Goal: Navigation & Orientation: Find specific page/section

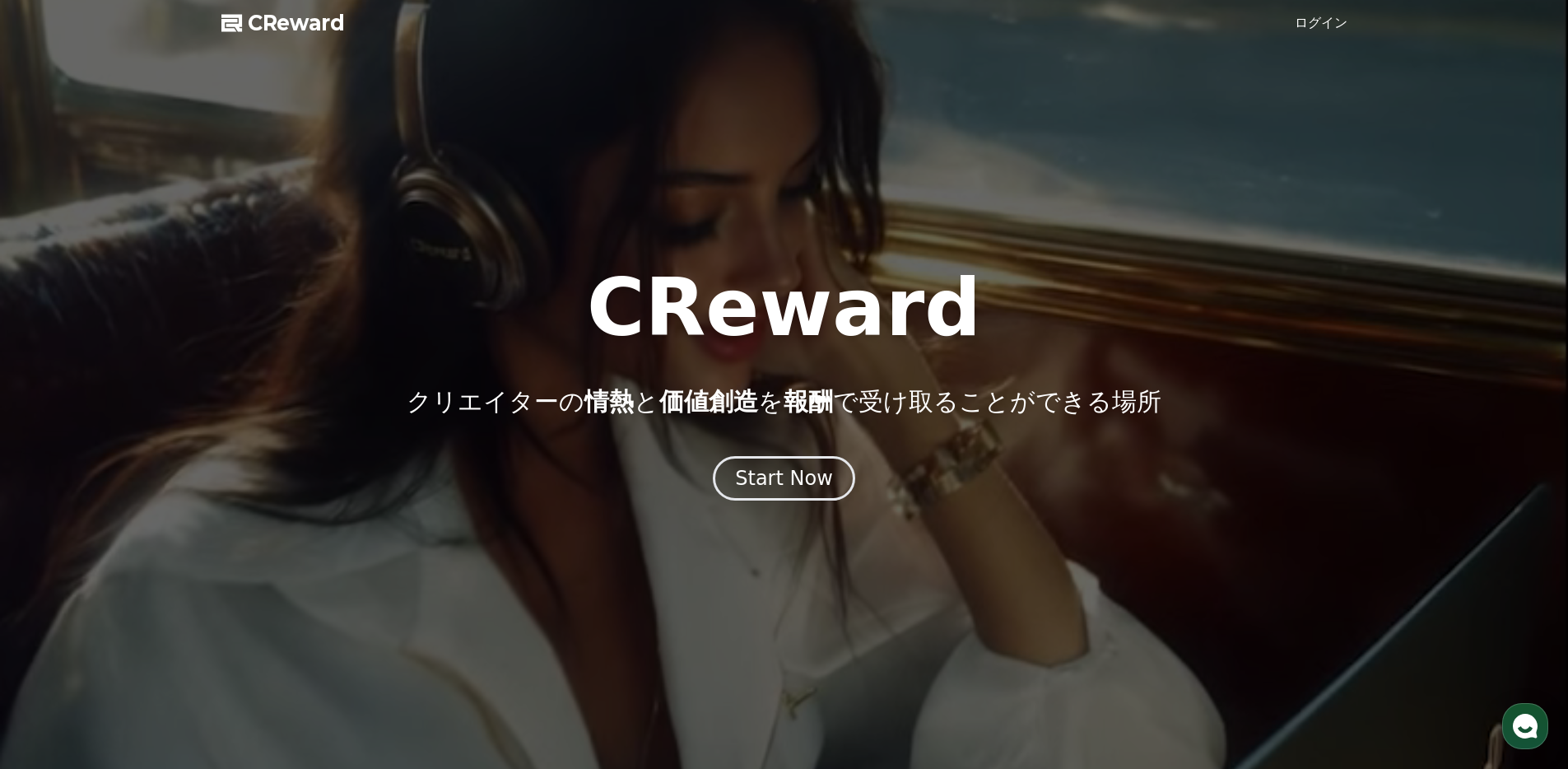
click at [1323, 24] on link "ログイン" at bounding box center [1320, 23] width 52 height 20
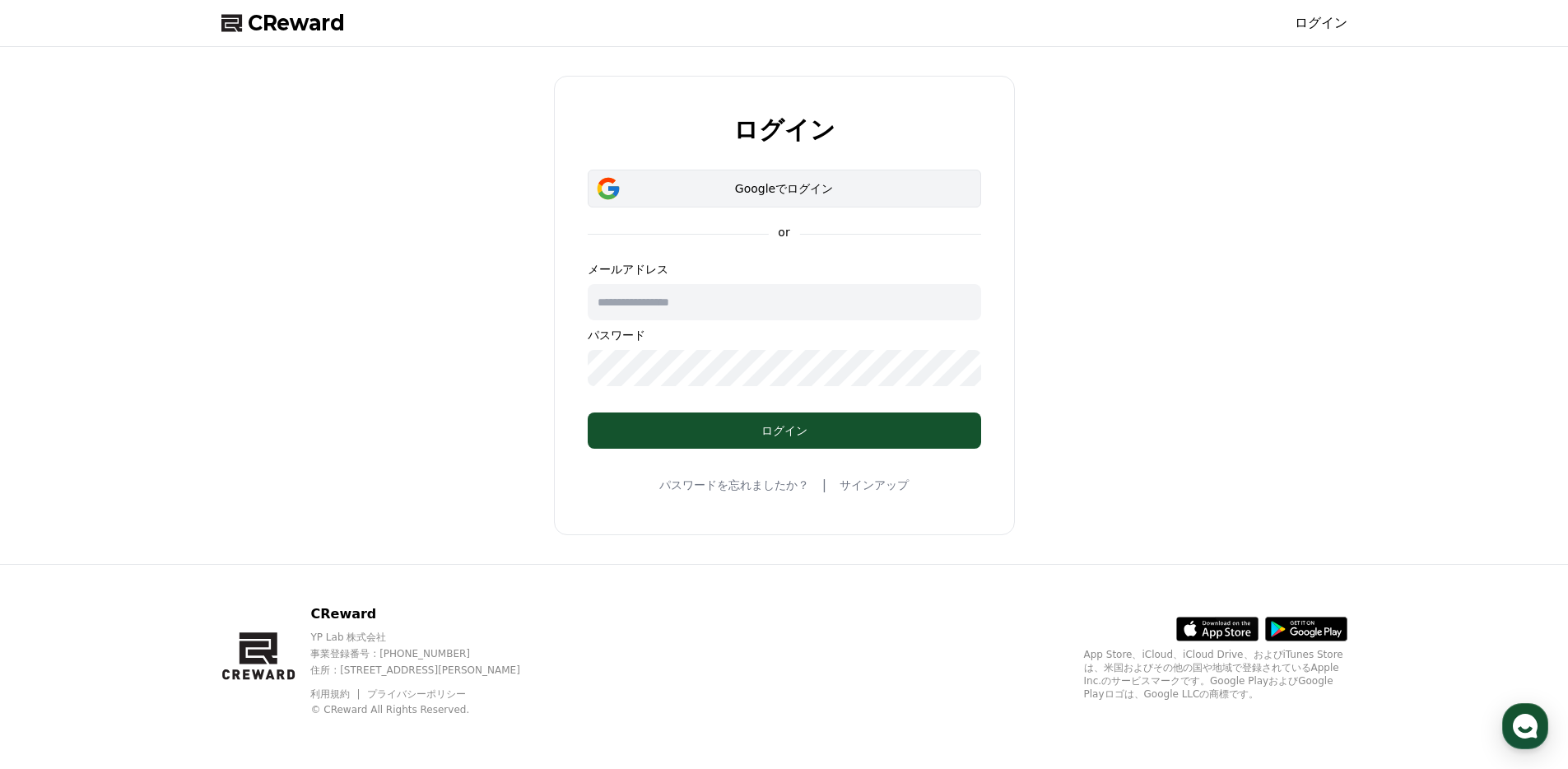
click at [763, 189] on div "Googleでログイン" at bounding box center [784, 189] width 346 height 17
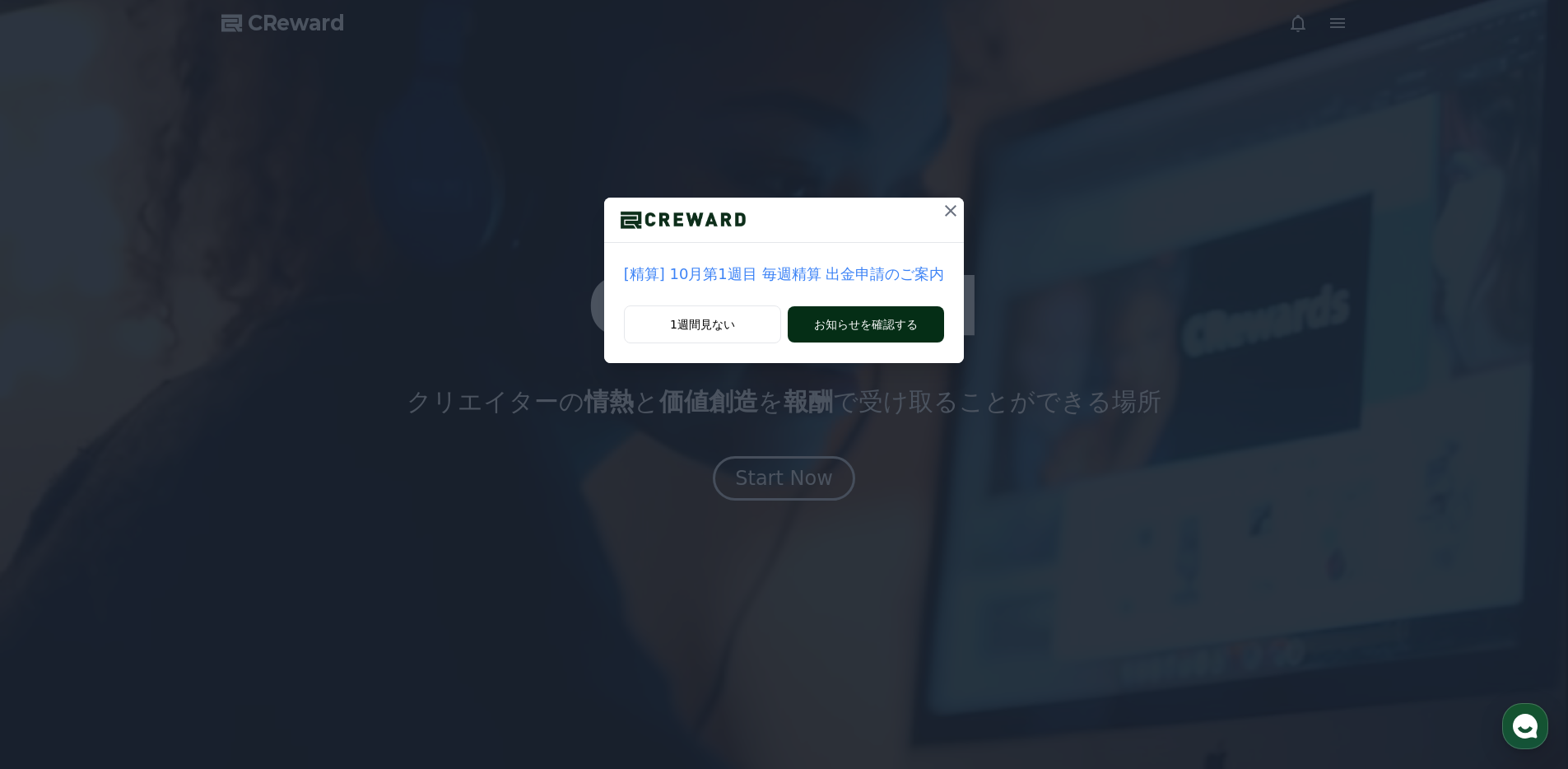
click at [846, 342] on div "1週間見ない お知らせを確認する" at bounding box center [785, 333] width 361 height 57
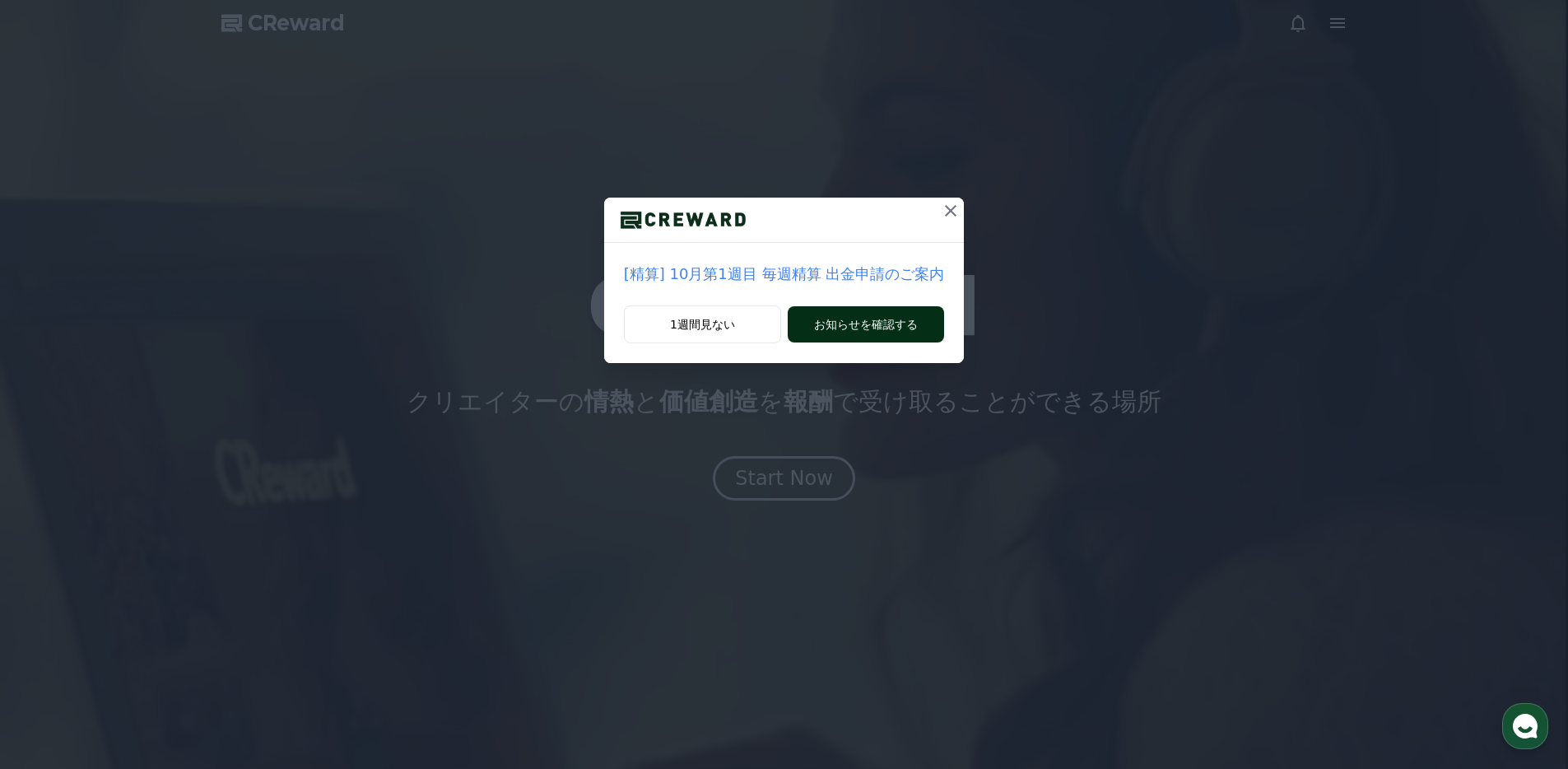
click at [870, 324] on button "お知らせを確認する" at bounding box center [865, 324] width 156 height 37
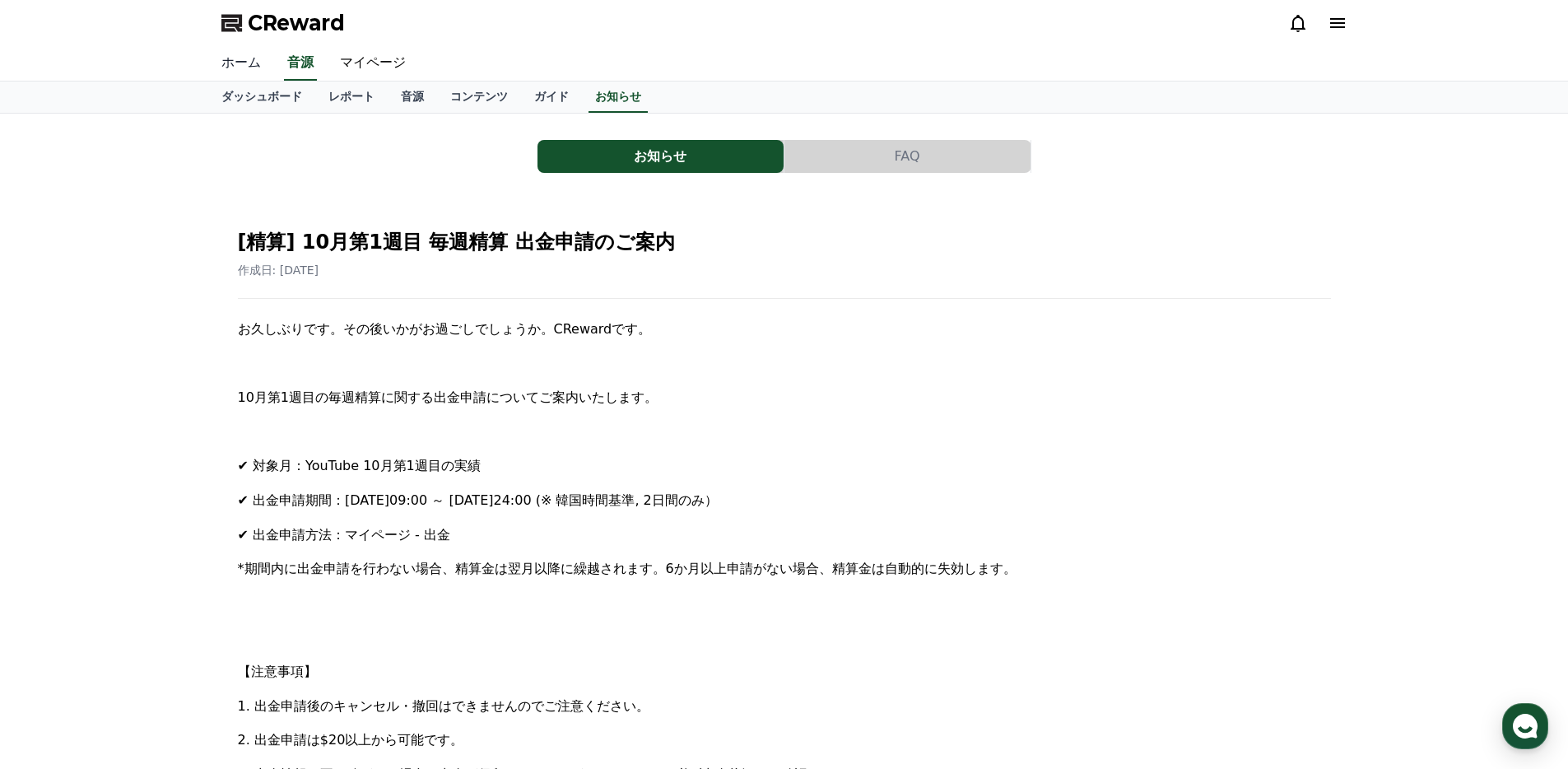
click at [239, 56] on link "ホーム" at bounding box center [240, 63] width 66 height 35
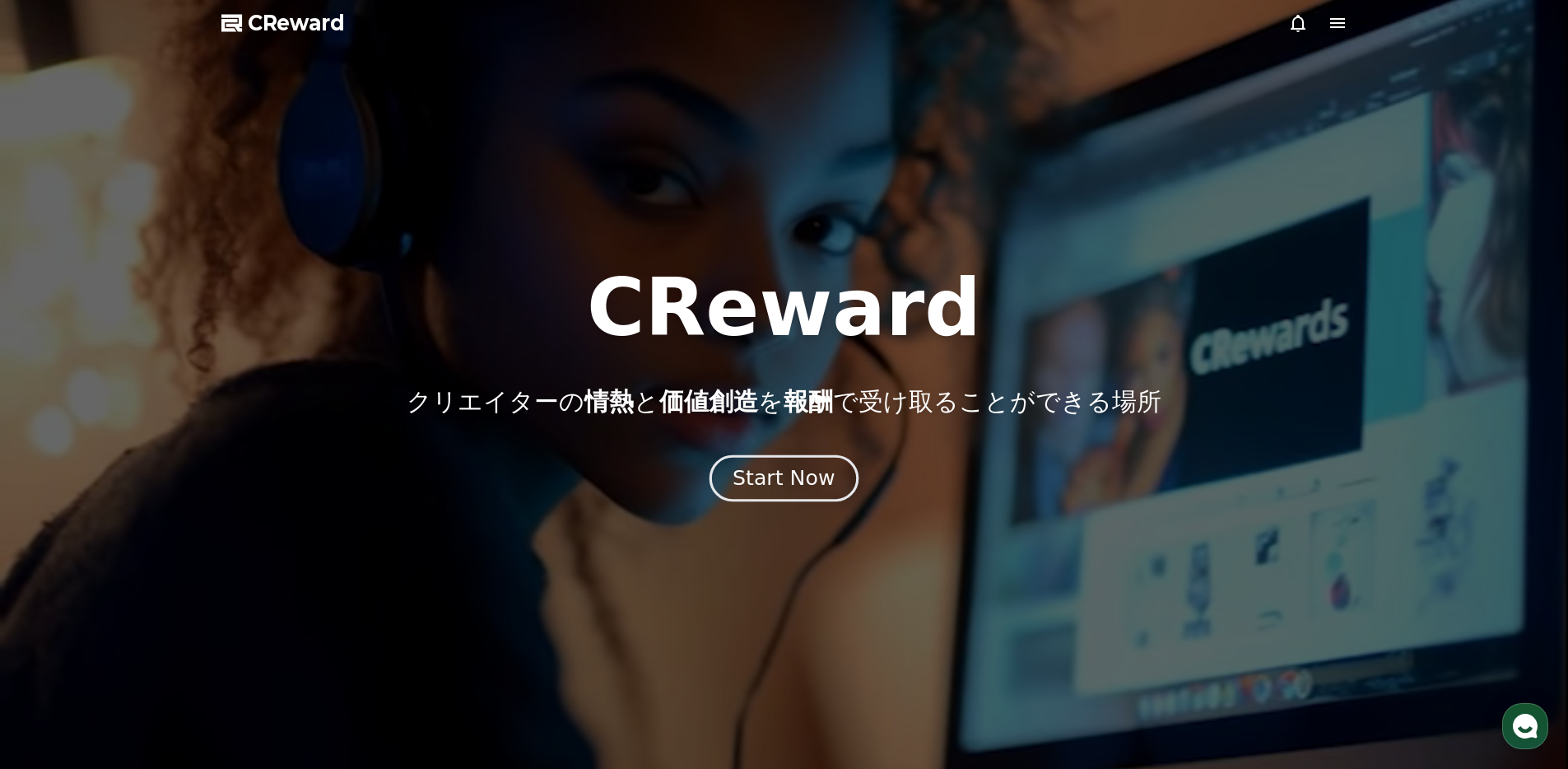
click at [796, 495] on button "Start Now" at bounding box center [783, 478] width 149 height 47
